Goal: Go to known website: Access a specific website the user already knows

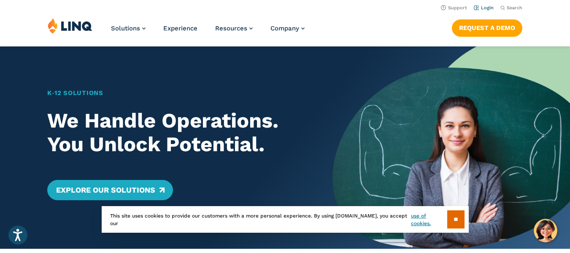
click at [487, 6] on link "Login" at bounding box center [484, 7] width 20 height 5
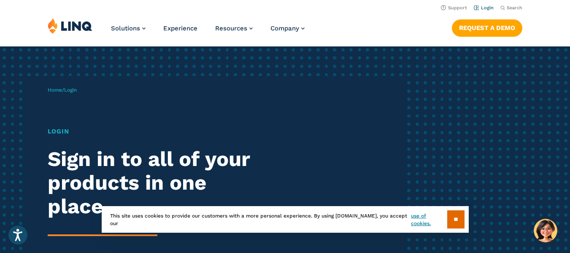
click at [483, 8] on link "Login" at bounding box center [484, 7] width 20 height 5
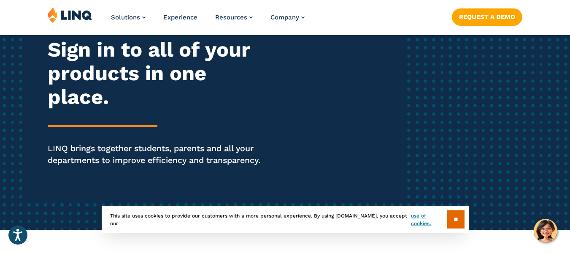
scroll to position [127, 0]
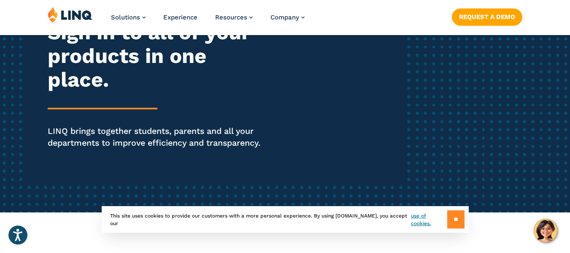
click at [457, 220] on input "**" at bounding box center [455, 219] width 17 height 18
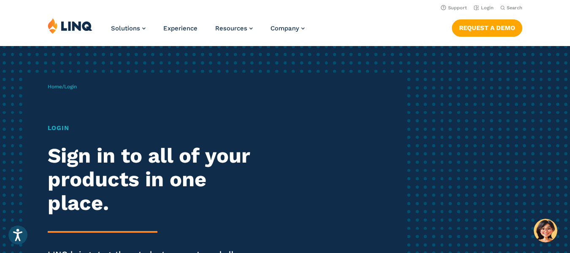
scroll to position [0, 0]
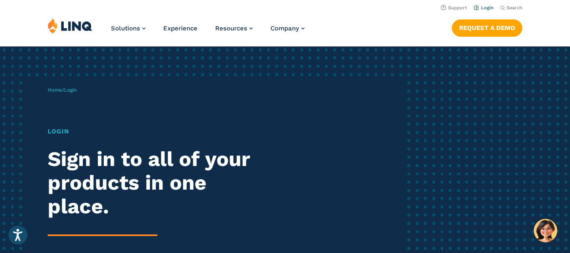
click at [482, 5] on link "Login" at bounding box center [484, 7] width 20 height 5
click at [75, 89] on span "Login" at bounding box center [70, 90] width 13 height 6
click at [75, 91] on span "Login" at bounding box center [70, 90] width 13 height 6
click at [76, 91] on span "Login" at bounding box center [70, 90] width 13 height 6
click at [73, 26] on img at bounding box center [70, 26] width 45 height 16
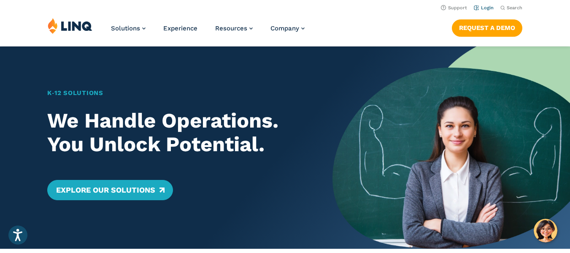
click at [477, 6] on link "Login" at bounding box center [484, 7] width 20 height 5
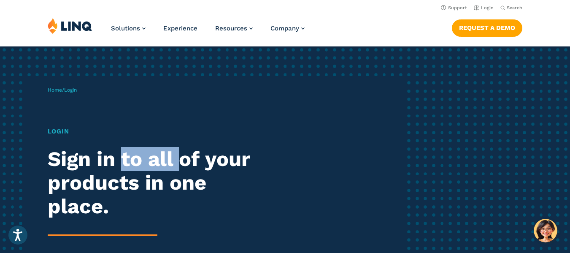
drag, startPoint x: 125, startPoint y: 164, endPoint x: 186, endPoint y: 167, distance: 60.8
click at [186, 167] on h2 "Sign in to all of your products in one place." at bounding box center [158, 182] width 220 height 71
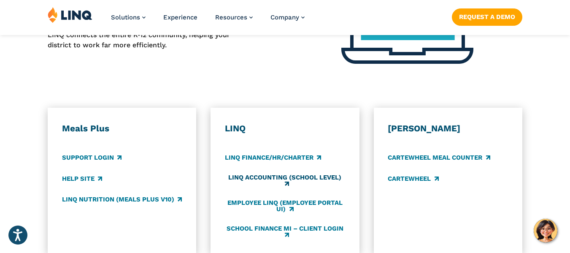
scroll to position [422, 0]
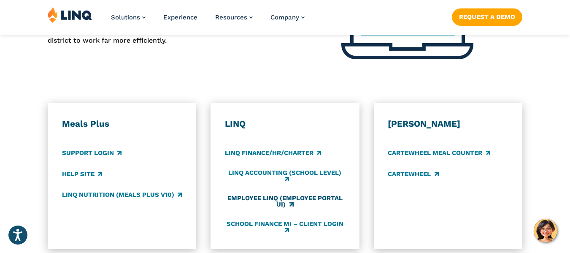
click at [297, 200] on link "Employee LINQ (Employee Portal UI)" at bounding box center [285, 201] width 120 height 14
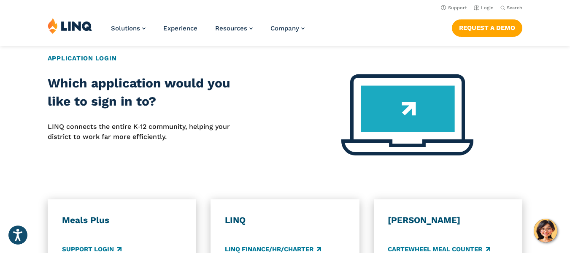
scroll to position [295, 0]
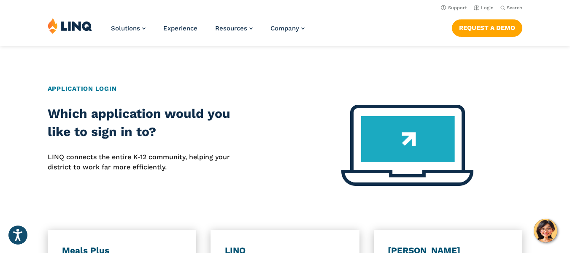
click at [82, 25] on img at bounding box center [70, 26] width 45 height 16
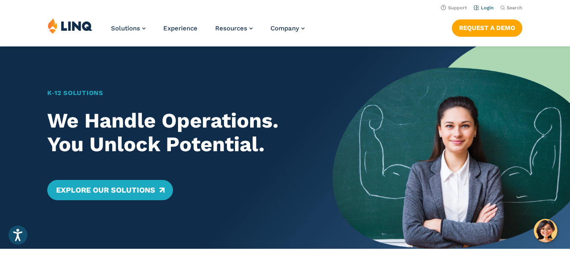
click at [487, 9] on link "Login" at bounding box center [484, 7] width 20 height 5
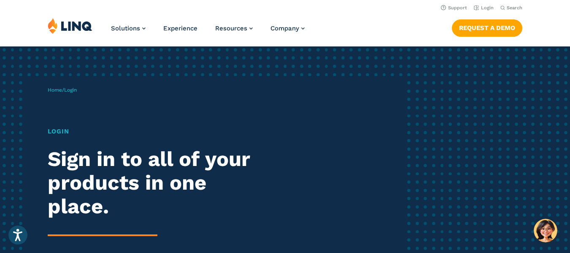
click at [64, 130] on h1 "Login" at bounding box center [158, 132] width 220 height 10
click at [63, 130] on h1 "Login" at bounding box center [158, 132] width 220 height 10
click at [266, 105] on div "Home / Login Login Sign in to all of your products in one place. LINQ brings to…" at bounding box center [226, 192] width 356 height 233
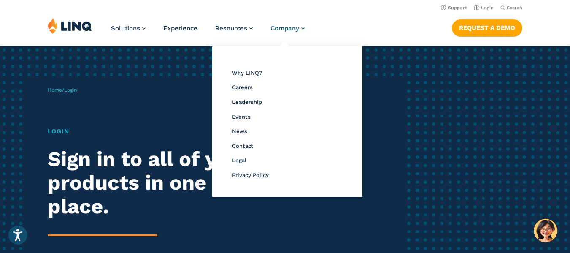
click at [286, 24] on span "Company" at bounding box center [284, 28] width 29 height 8
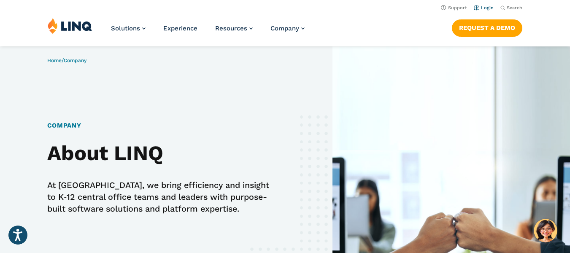
click at [489, 8] on link "Login" at bounding box center [484, 7] width 20 height 5
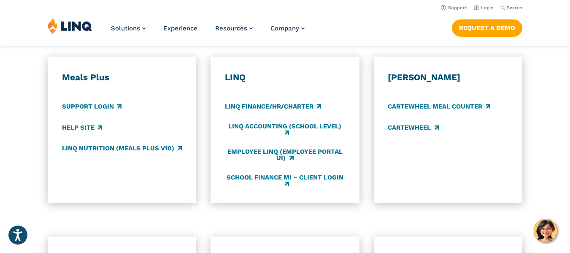
scroll to position [464, 0]
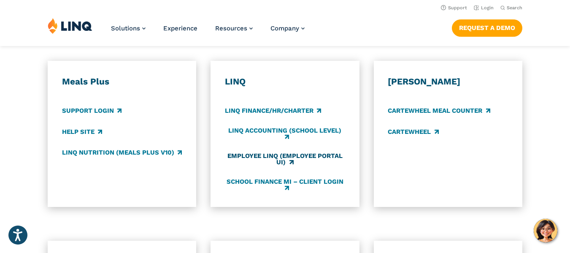
click at [330, 154] on link "Employee LINQ (Employee Portal UI)" at bounding box center [285, 159] width 120 height 14
